Goal: Task Accomplishment & Management: Complete application form

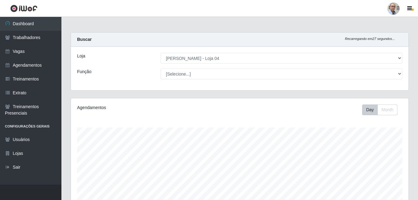
select select "251"
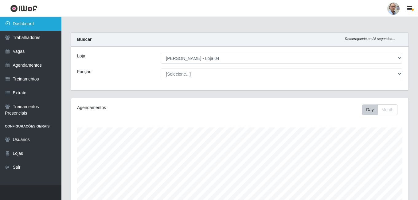
click at [21, 20] on link "Dashboard" at bounding box center [30, 24] width 61 height 14
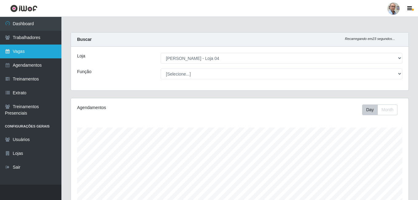
click at [18, 56] on link "Vagas" at bounding box center [30, 52] width 61 height 14
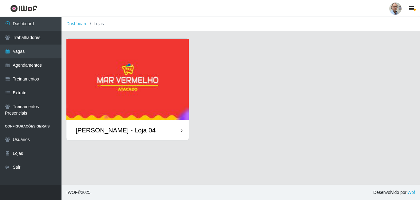
click at [108, 129] on div "[PERSON_NAME] - Loja 04" at bounding box center [116, 130] width 80 height 8
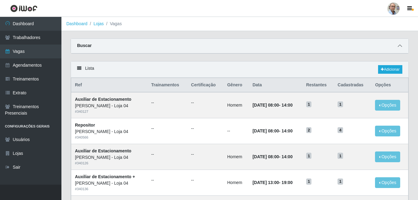
click at [399, 48] on icon at bounding box center [400, 46] width 4 height 4
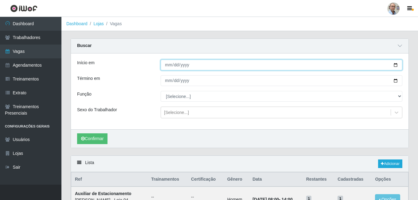
click at [395, 63] on input "Início em" at bounding box center [282, 65] width 242 height 11
click at [396, 64] on input "[DATE]" at bounding box center [282, 65] width 242 height 11
type input "[DATE]"
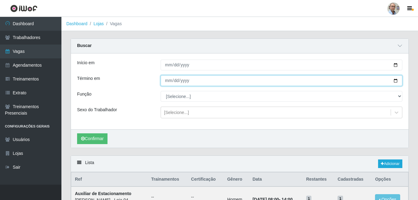
click at [193, 81] on input "Término em" at bounding box center [282, 80] width 242 height 11
click at [395, 81] on input "Término em" at bounding box center [282, 80] width 242 height 11
type input "[DATE]"
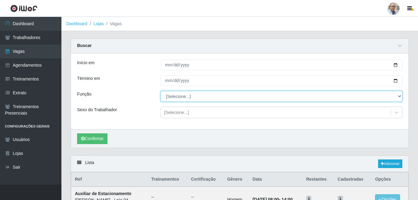
click at [194, 94] on select "[Selecione...] ASG ASG + ASG ++ Auxiliar de Depósito Auxiliar de Depósito + Aux…" at bounding box center [282, 96] width 242 height 11
select select "1"
click at [161, 91] on select "[Selecione...] ASG ASG + ASG ++ Auxiliar de Depósito Auxiliar de Depósito + Aux…" at bounding box center [282, 96] width 242 height 11
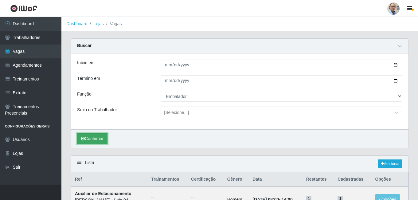
click at [92, 137] on button "Confirmar" at bounding box center [92, 138] width 30 height 11
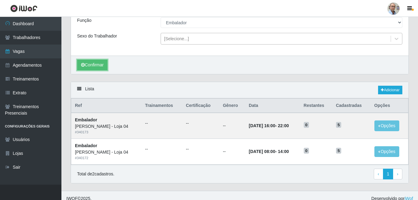
scroll to position [80, 0]
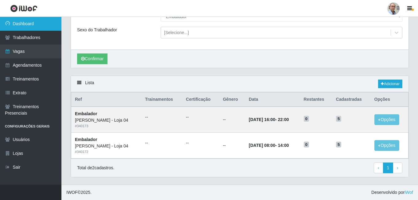
click at [20, 24] on link "Dashboard" at bounding box center [30, 24] width 61 height 14
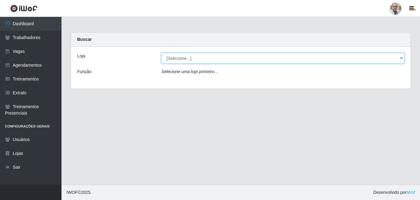
click at [189, 58] on select "[Selecione...] Mar Vermelho - Loja 04" at bounding box center [282, 58] width 243 height 11
select select "251"
click at [161, 53] on select "[Selecione...] Mar Vermelho - Loja 04" at bounding box center [282, 58] width 243 height 11
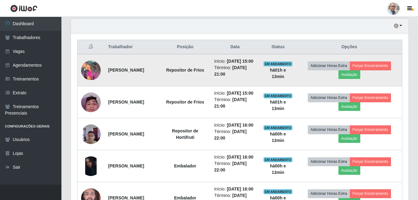
scroll to position [246, 0]
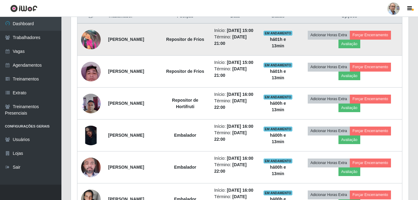
click at [91, 41] on img at bounding box center [91, 40] width 20 height 20
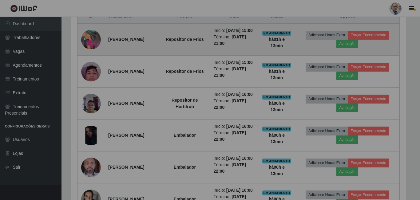
scroll to position [128, 338]
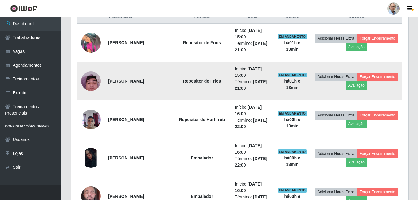
click at [91, 78] on img at bounding box center [91, 81] width 20 height 26
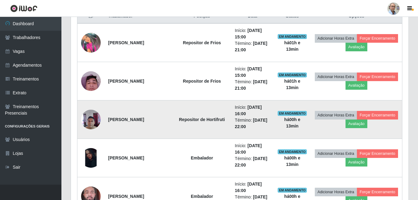
click at [89, 122] on img at bounding box center [91, 119] width 20 height 26
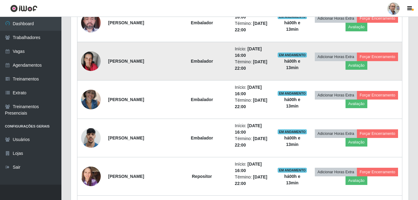
scroll to position [430, 0]
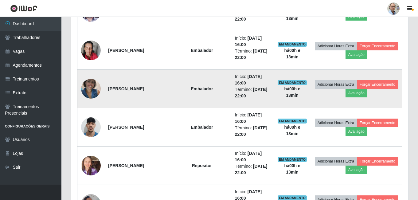
click at [90, 85] on img at bounding box center [91, 89] width 20 height 26
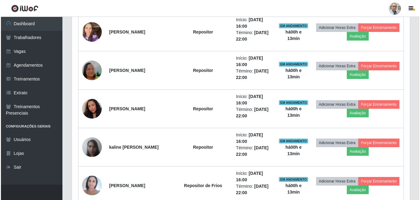
scroll to position [553, 0]
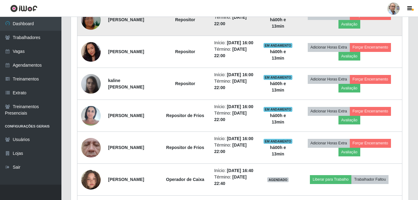
click at [89, 37] on img at bounding box center [91, 19] width 20 height 35
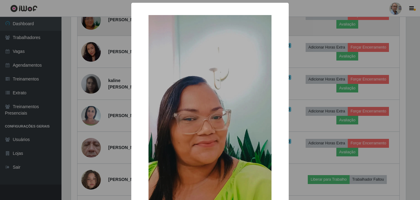
scroll to position [0, 0]
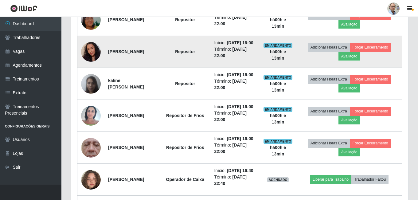
click at [92, 64] on img at bounding box center [91, 51] width 20 height 25
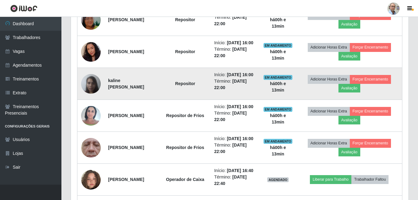
click at [93, 97] on img at bounding box center [91, 84] width 20 height 26
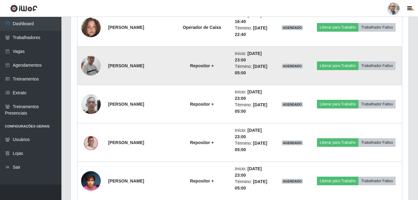
click at [91, 61] on img at bounding box center [91, 65] width 20 height 45
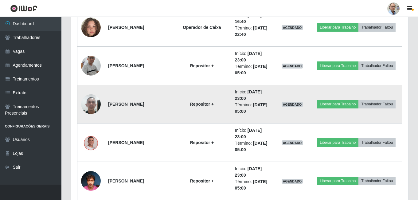
click at [90, 105] on img at bounding box center [91, 104] width 20 height 26
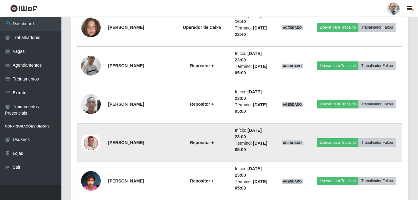
click at [93, 141] on img at bounding box center [91, 143] width 20 height 16
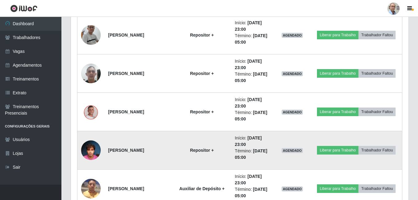
click at [93, 149] on img at bounding box center [91, 150] width 20 height 26
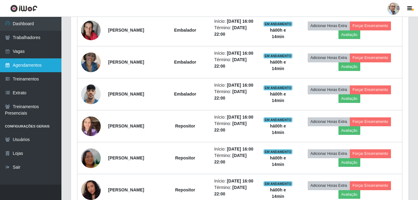
scroll to position [414, 0]
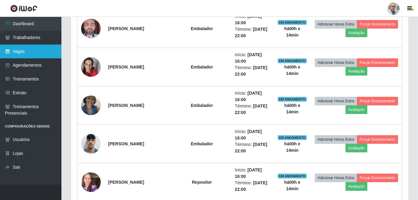
click at [25, 51] on link "Vagas" at bounding box center [30, 52] width 61 height 14
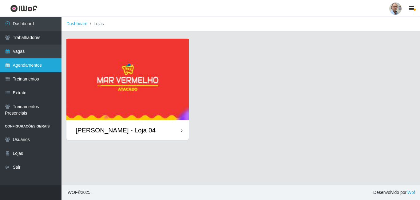
click at [32, 65] on link "Agendamentos" at bounding box center [30, 65] width 61 height 14
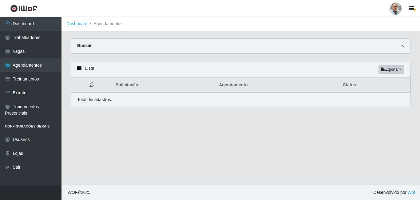
click at [399, 47] on span at bounding box center [401, 45] width 7 height 7
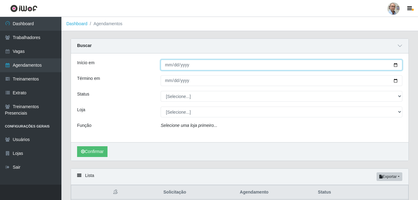
click at [397, 65] on input "Início em" at bounding box center [282, 65] width 242 height 11
type input "[DATE]"
